Goal: Task Accomplishment & Management: Use online tool/utility

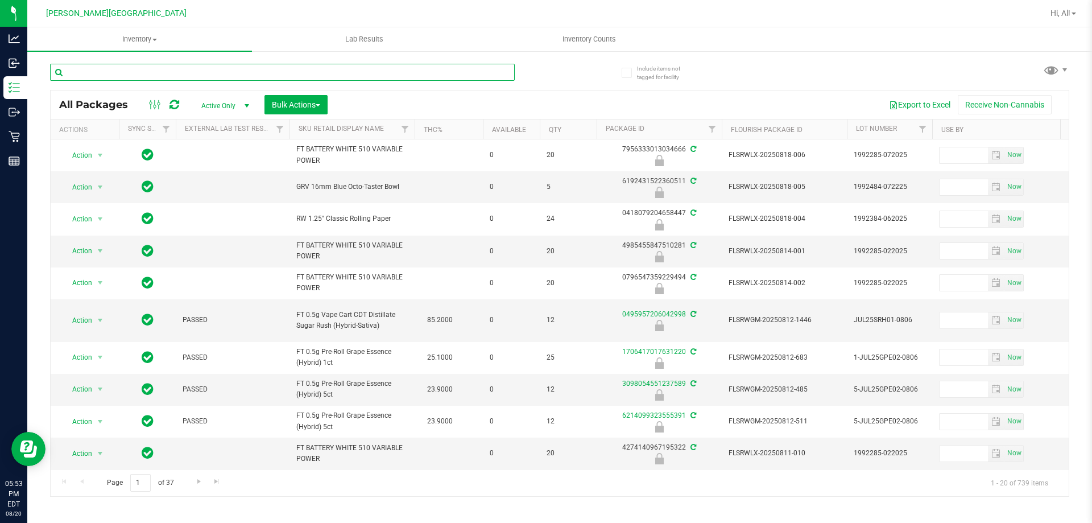
click at [368, 72] on input "text" at bounding box center [282, 72] width 465 height 17
type input "8860963297177968"
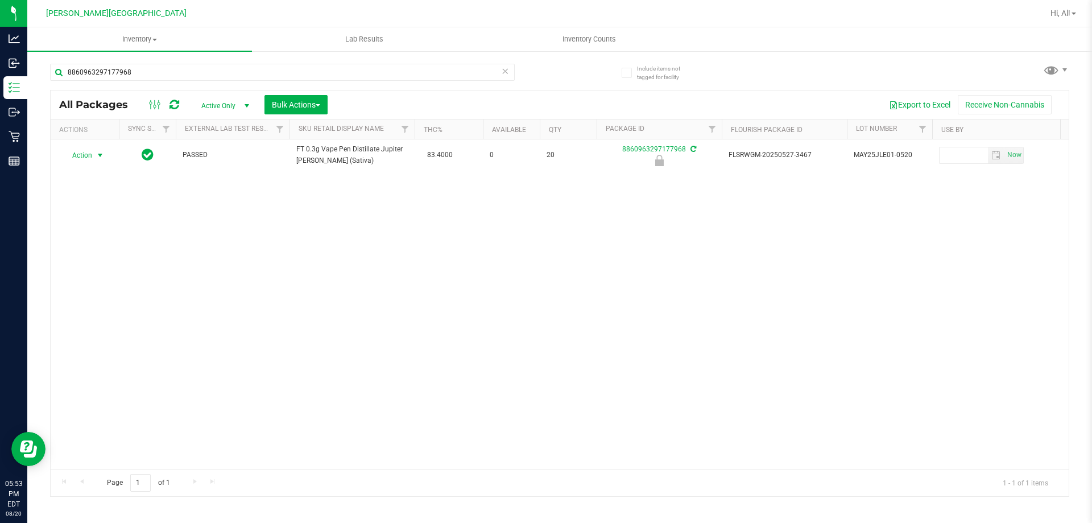
click at [93, 155] on span "select" at bounding box center [100, 155] width 14 height 16
click at [115, 282] on li "Unlock package" at bounding box center [99, 290] width 73 height 17
click at [612, 36] on span "Inventory Counts" at bounding box center [626, 39] width 84 height 10
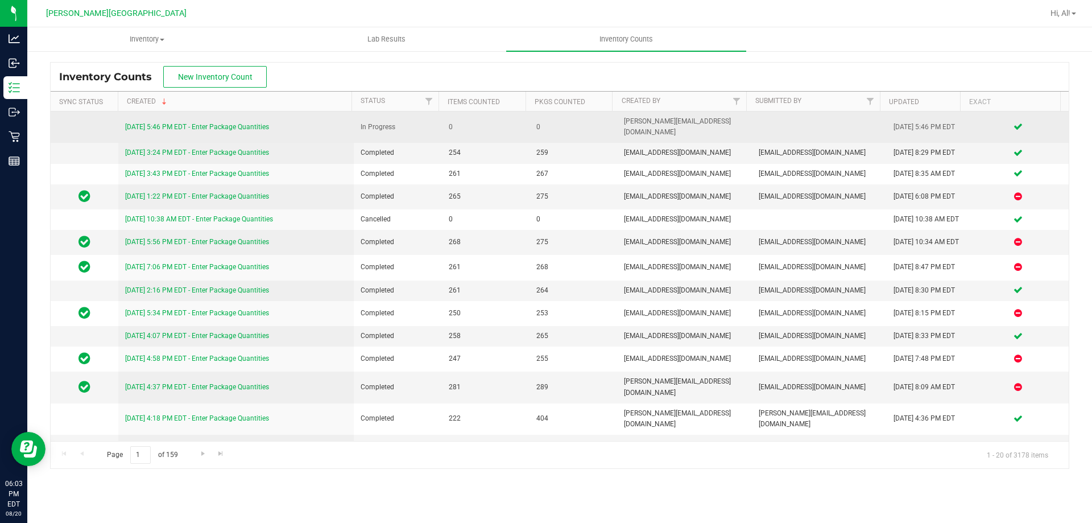
click at [254, 123] on link "[DATE] 5:46 PM EDT - Enter Package Quantities" at bounding box center [197, 127] width 144 height 8
